Goal: Check status: Check status

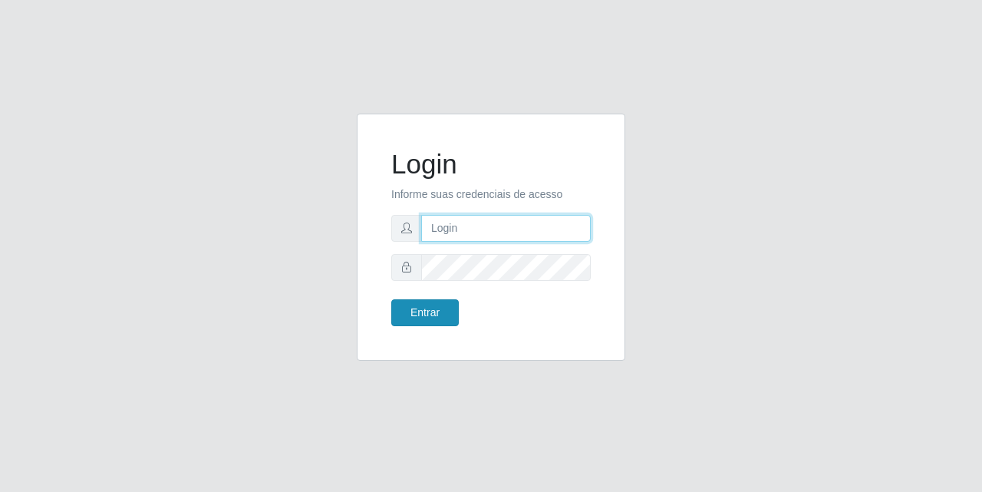
type input "[PERSON_NAME][EMAIL_ADDRESS][DOMAIN_NAME]"
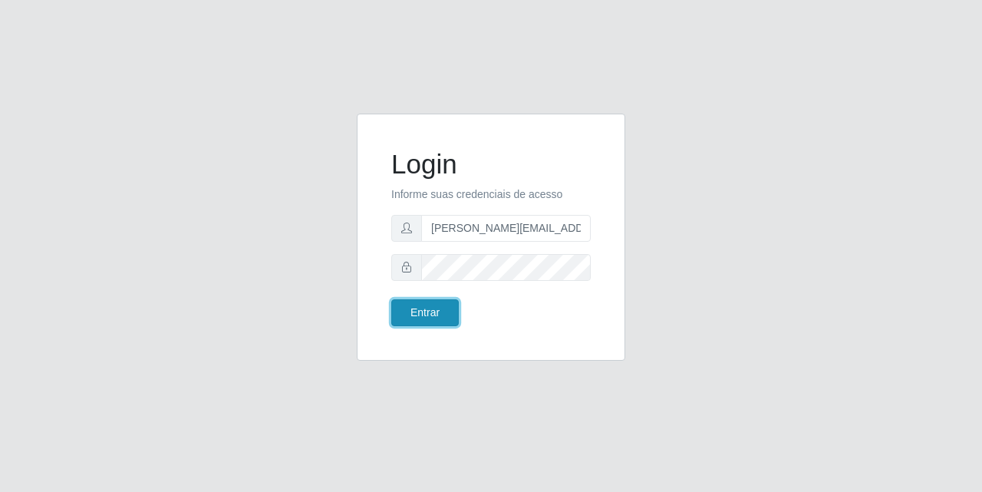
click at [426, 304] on button "Entrar" at bounding box center [425, 312] width 68 height 27
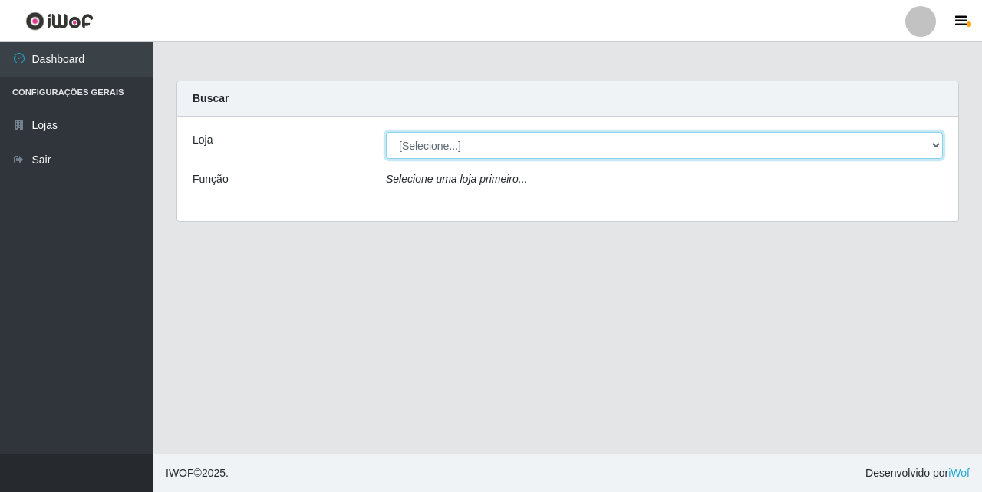
click at [474, 151] on select "[Selecione...] Hiper Queiroz - [GEOGRAPHIC_DATA] [GEOGRAPHIC_DATA] [GEOGRAPHIC_…" at bounding box center [664, 145] width 557 height 27
select select "516"
click at [386, 132] on select "[Selecione...] Hiper Queiroz - [GEOGRAPHIC_DATA] [GEOGRAPHIC_DATA] [GEOGRAPHIC_…" at bounding box center [664, 145] width 557 height 27
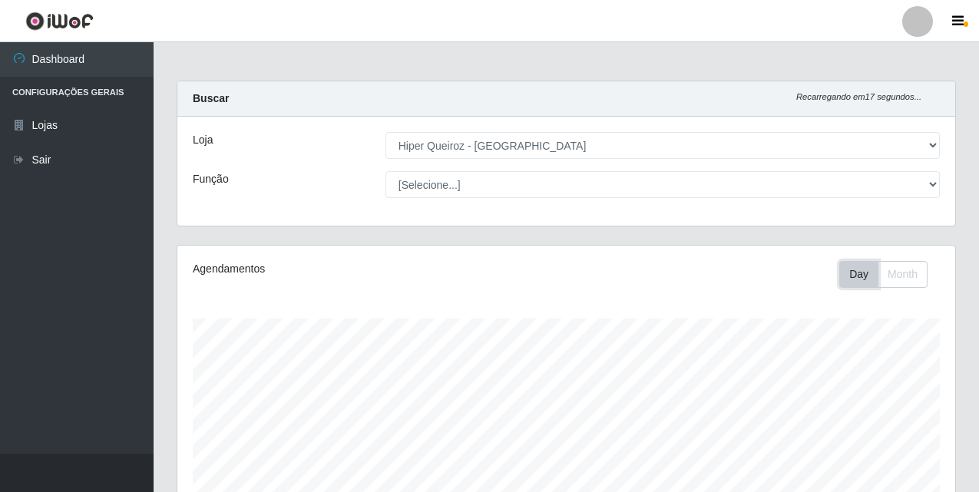
click at [860, 279] on button "Day" at bounding box center [858, 274] width 39 height 27
click at [906, 277] on button "Month" at bounding box center [902, 274] width 50 height 27
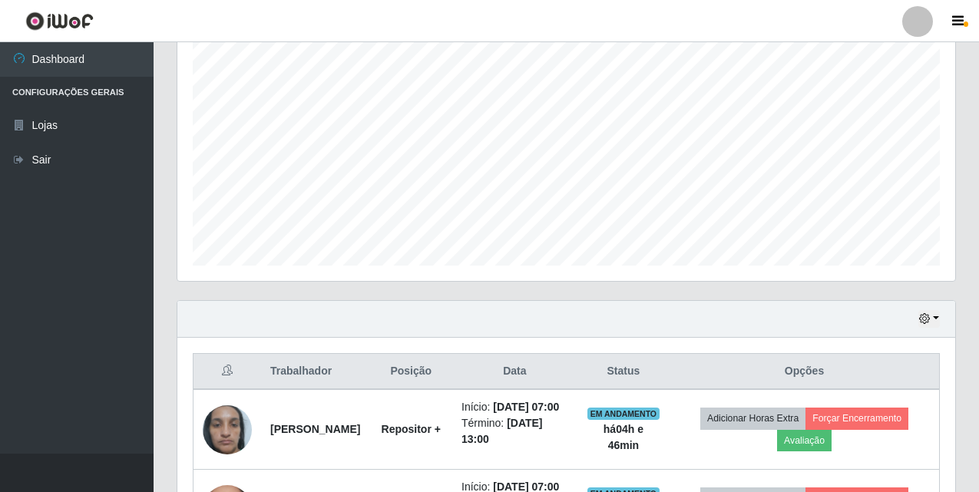
scroll to position [307, 0]
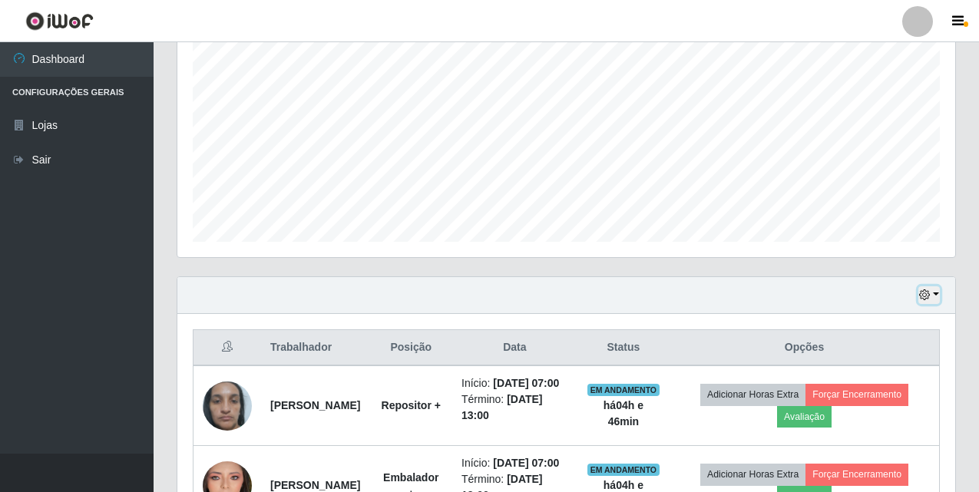
click at [933, 297] on button "button" at bounding box center [928, 295] width 21 height 18
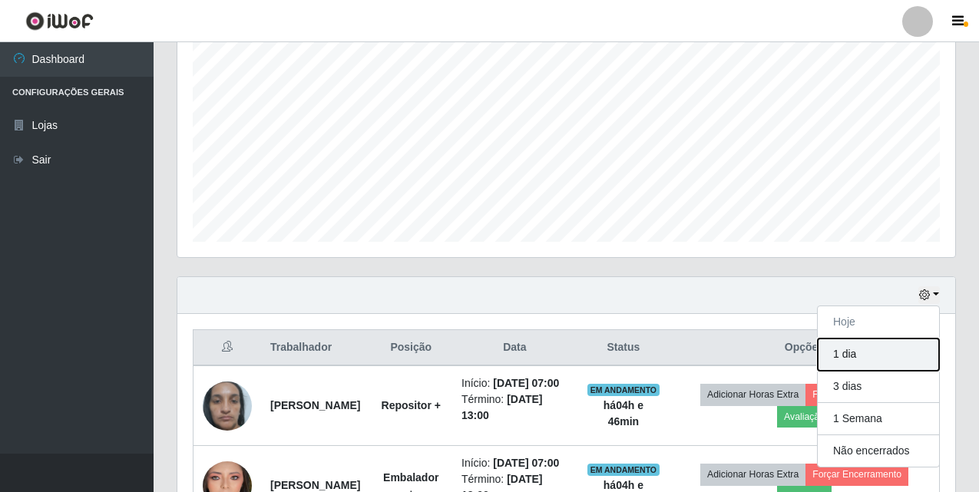
click at [857, 361] on button "1 dia" at bounding box center [877, 354] width 121 height 32
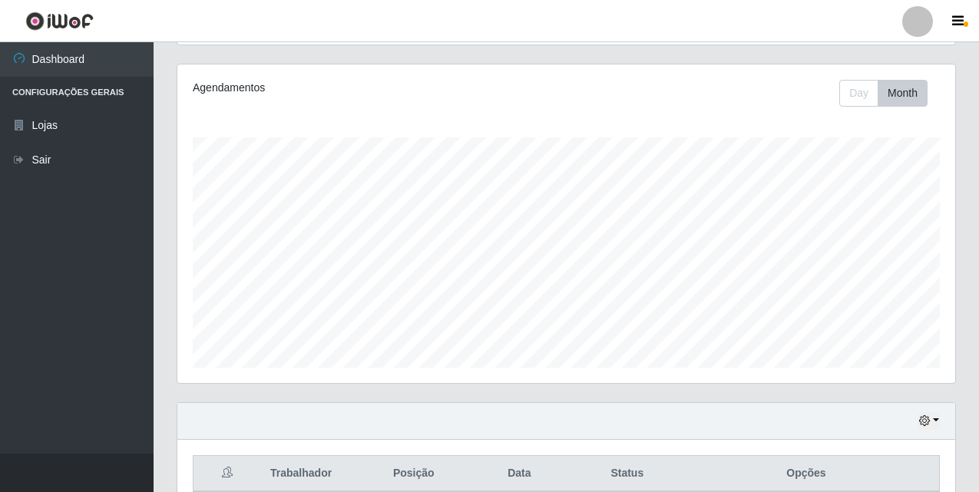
scroll to position [0, 0]
